Goal: Task Accomplishment & Management: Check status

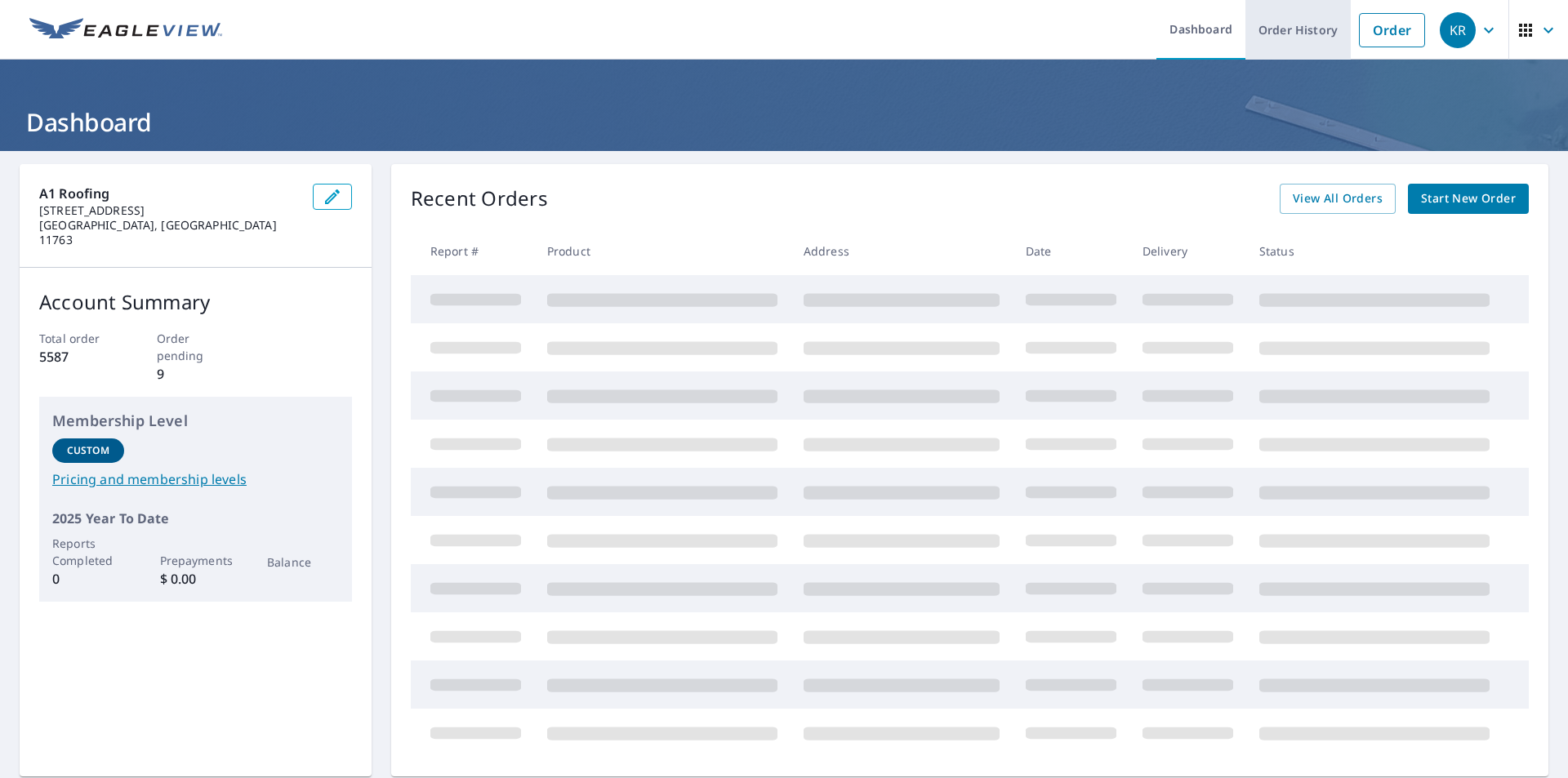
click at [1278, 35] on link "Order History" at bounding box center [1297, 29] width 105 height 59
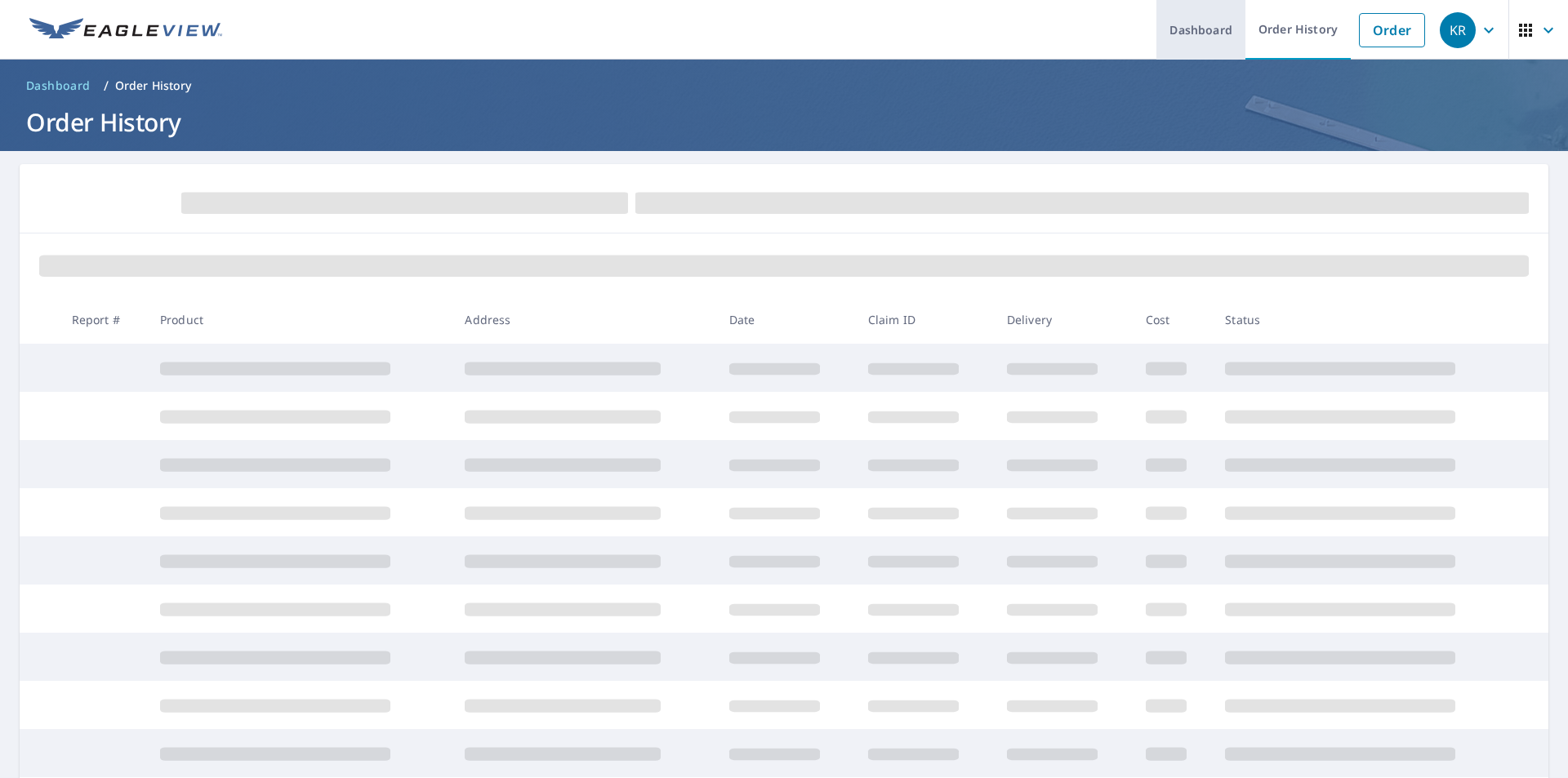
click at [1201, 30] on link "Dashboard" at bounding box center [1200, 29] width 89 height 59
click at [1304, 30] on link "Order History" at bounding box center [1297, 29] width 105 height 59
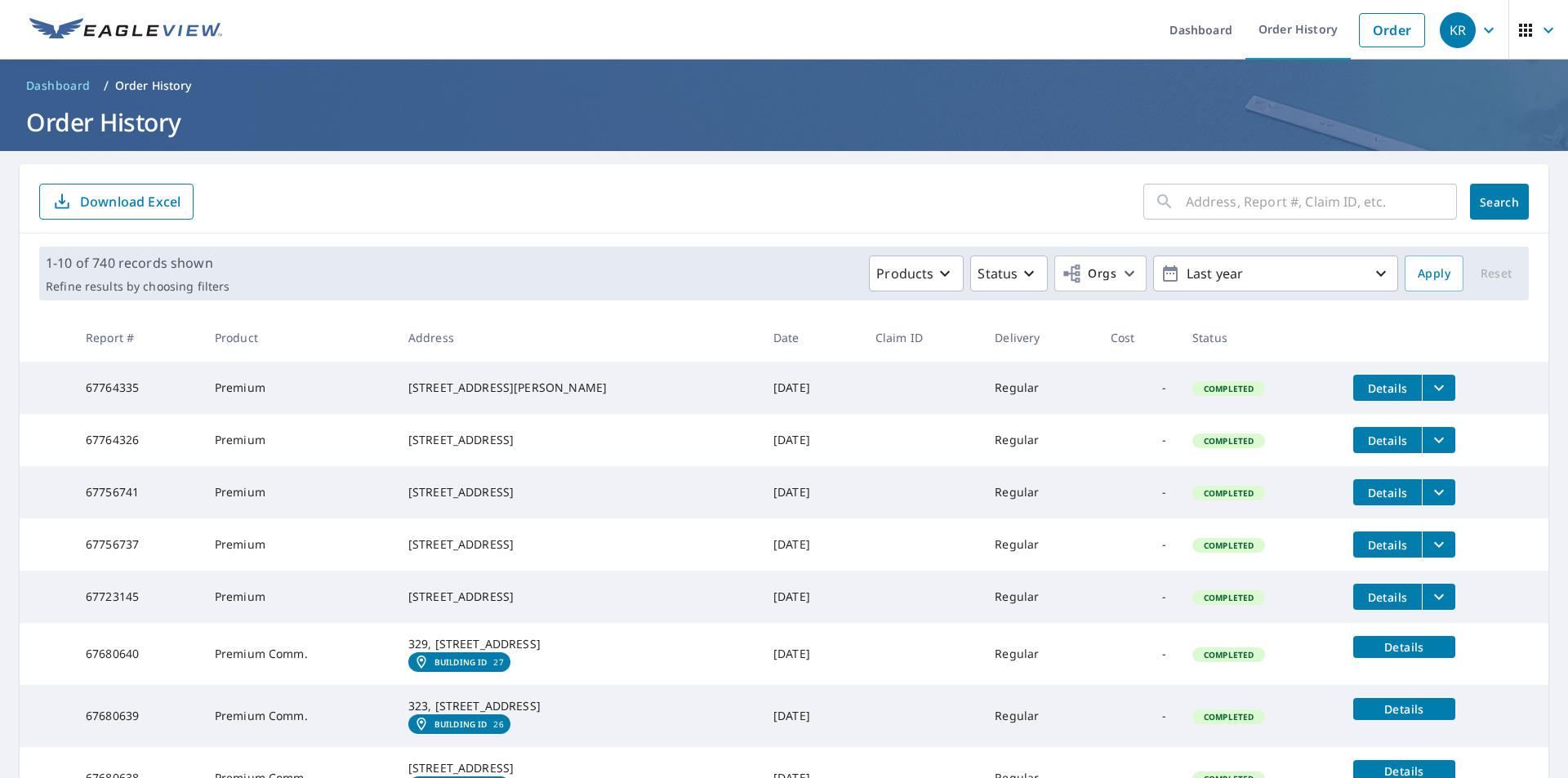
scroll to position [82, 0]
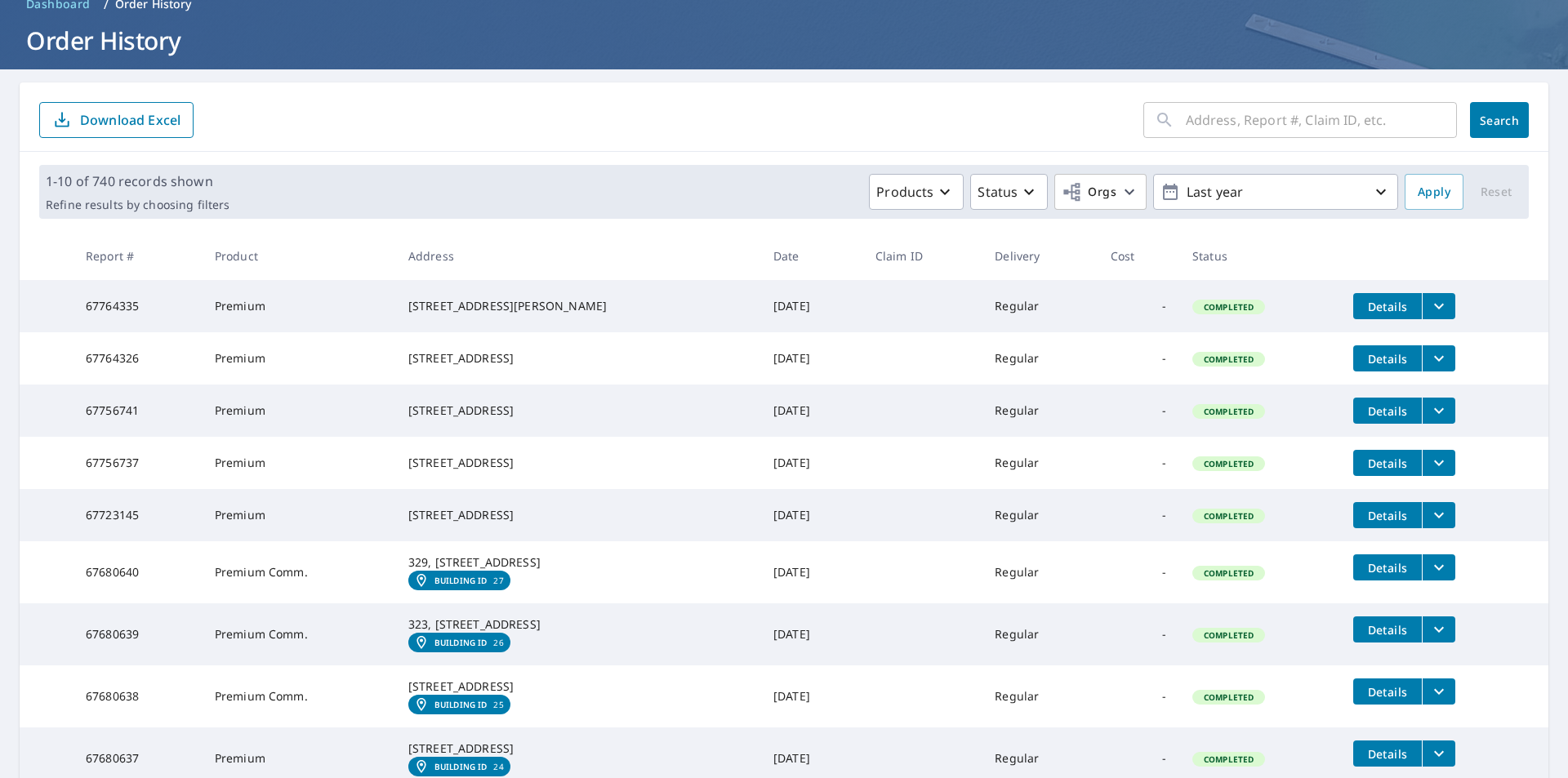
click at [1363, 523] on span "Details" at bounding box center [1387, 515] width 49 height 16
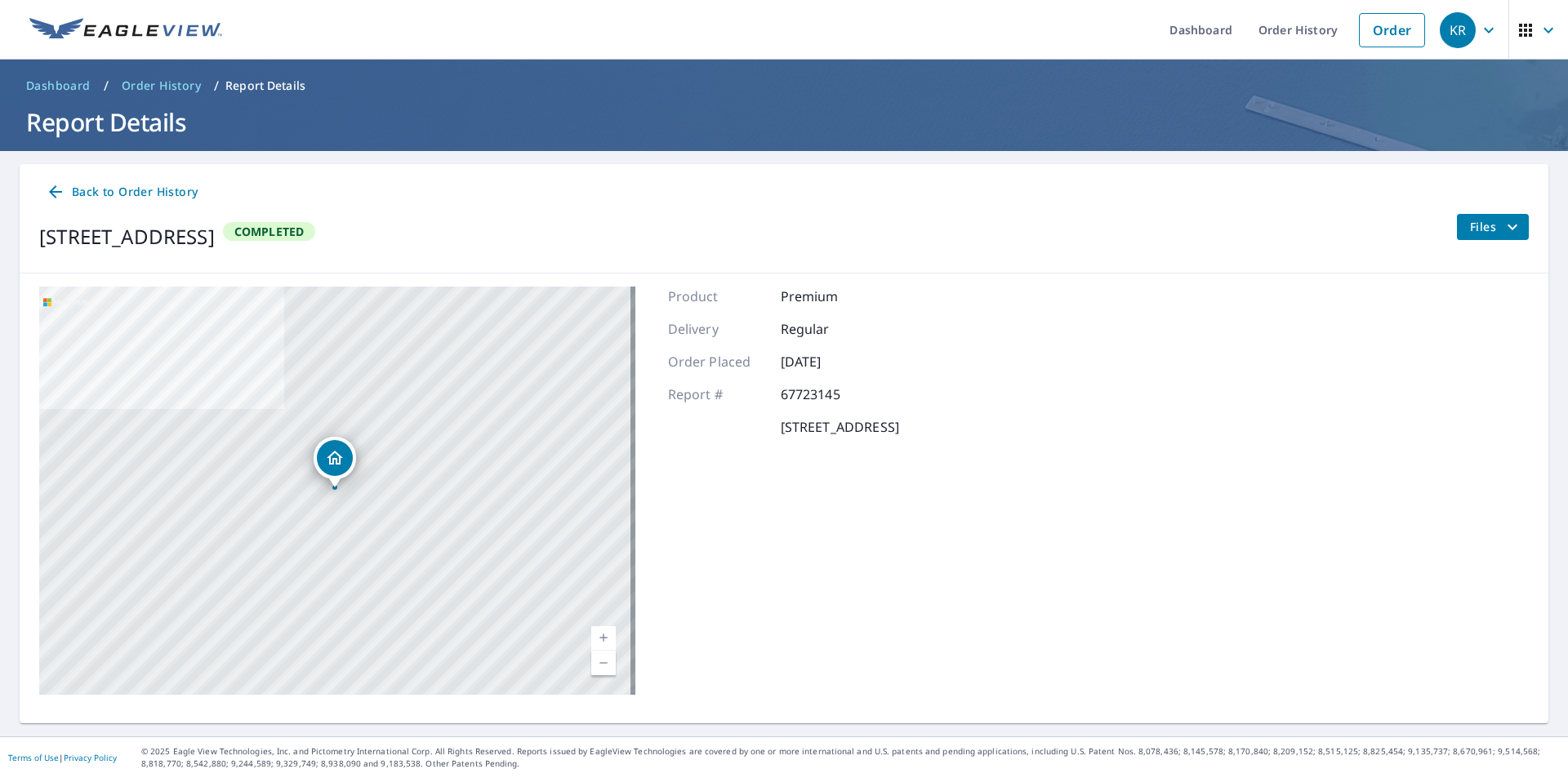
click at [1509, 233] on button "Files" at bounding box center [1492, 227] width 72 height 26
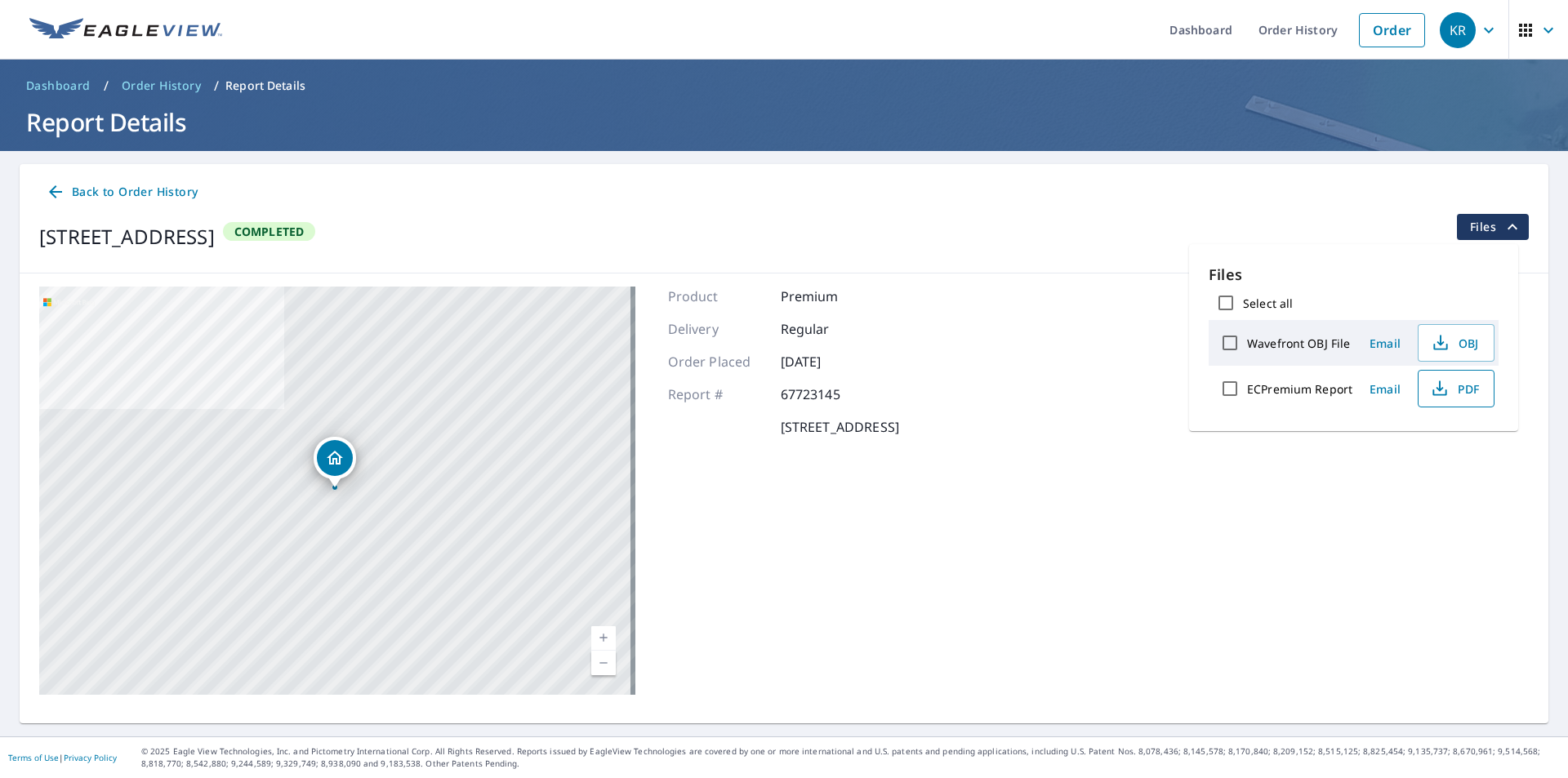
click at [1462, 382] on span "PDF" at bounding box center [1454, 388] width 53 height 20
